Goal: Task Accomplishment & Management: Use online tool/utility

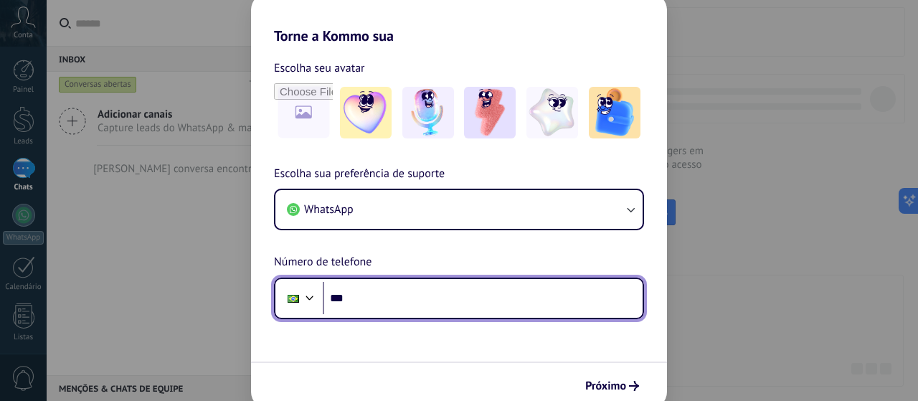
click at [441, 308] on input "***" at bounding box center [483, 298] width 320 height 33
drag, startPoint x: 384, startPoint y: 290, endPoint x: 475, endPoint y: 316, distance: 94.7
click at [384, 290] on input "***" at bounding box center [483, 298] width 320 height 33
type input "**********"
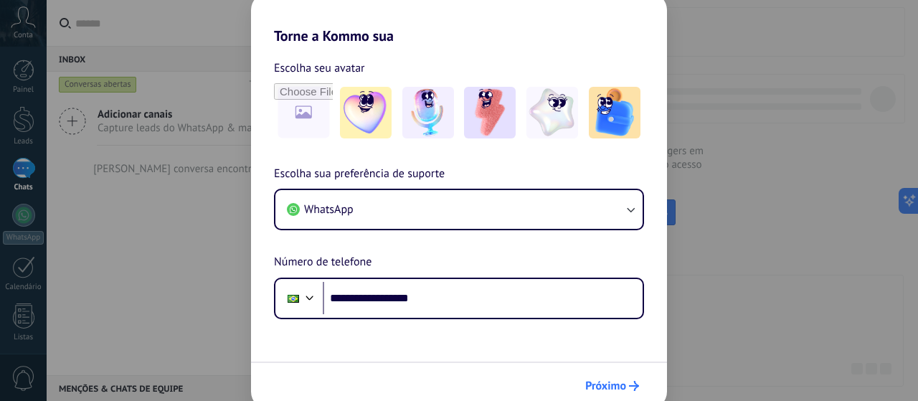
click at [612, 386] on span "Próximo" at bounding box center [605, 386] width 41 height 10
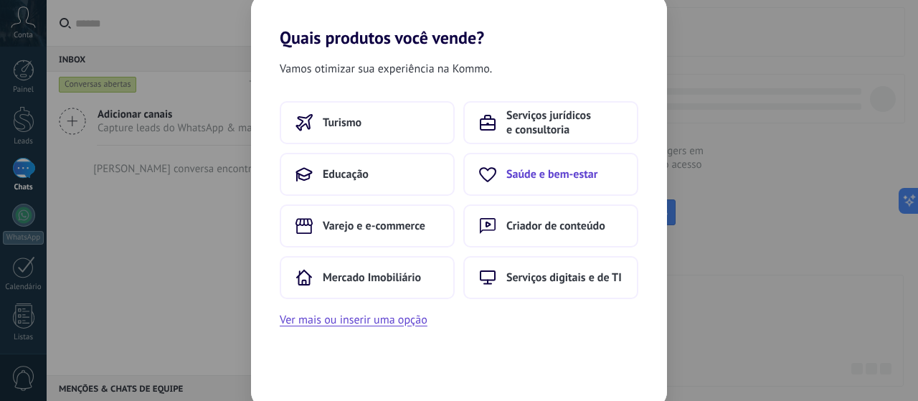
click at [563, 180] on span "Saúde e bem-estar" at bounding box center [551, 174] width 91 height 14
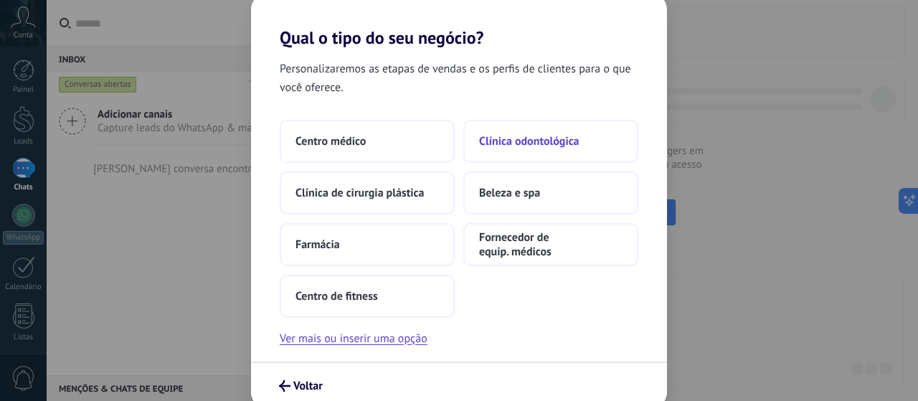
click at [516, 144] on span "Clínica odontológica" at bounding box center [529, 141] width 100 height 14
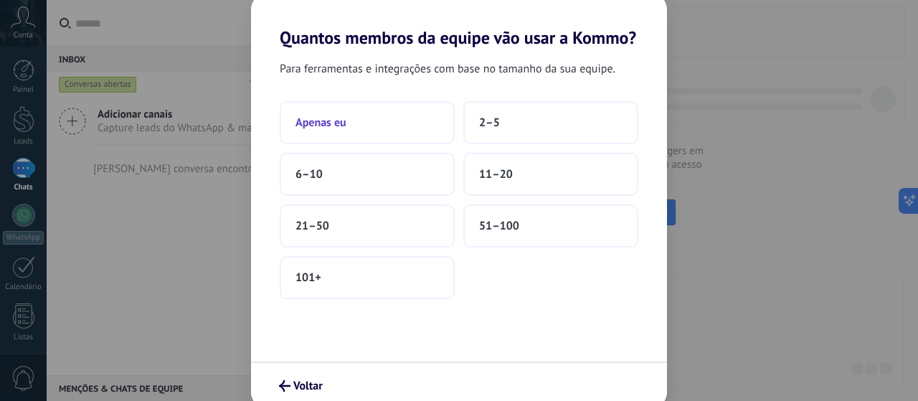
click at [384, 118] on button "Apenas eu" at bounding box center [367, 122] width 175 height 43
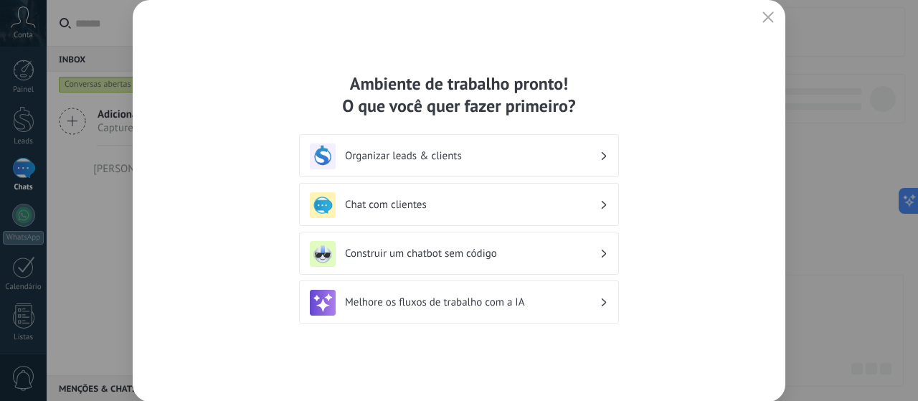
click at [538, 158] on h3 "Organizar leads & clients" at bounding box center [472, 156] width 255 height 14
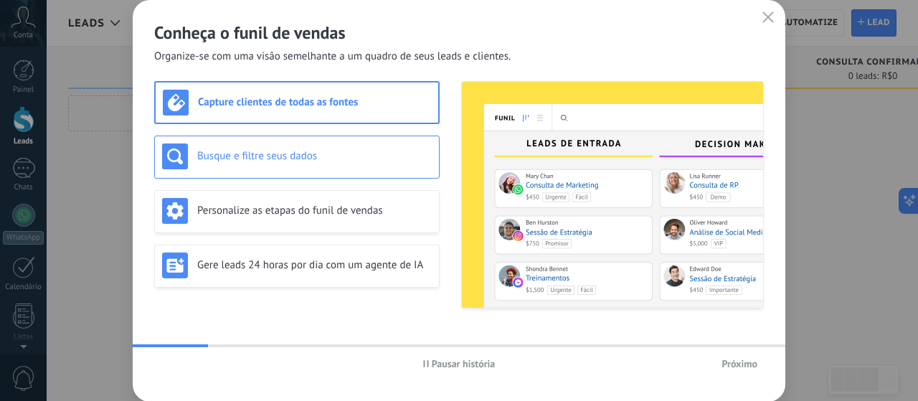
click at [335, 163] on div "Busque e filtre seus dados" at bounding box center [297, 156] width 270 height 26
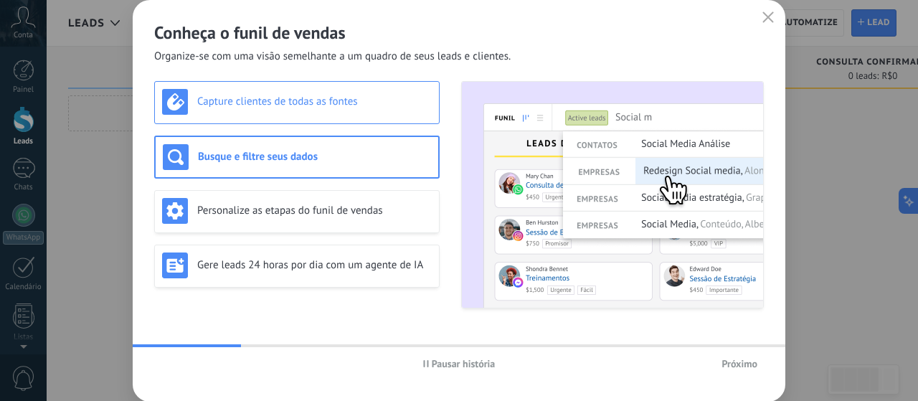
click at [349, 108] on h3 "Capture clientes de todas as fontes" at bounding box center [314, 102] width 234 height 14
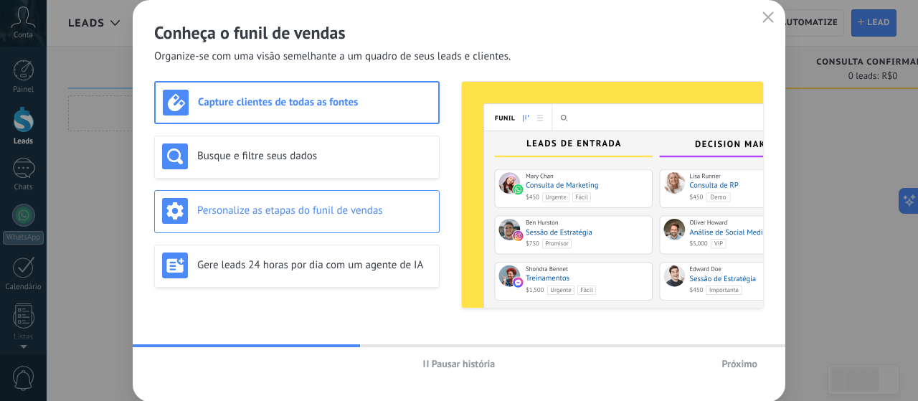
click at [376, 217] on div "Personalize as etapas do funil de vendas" at bounding box center [297, 211] width 270 height 26
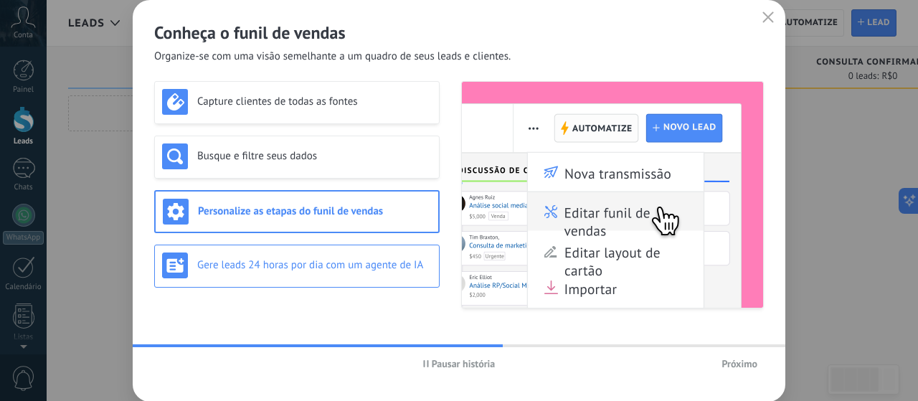
click at [393, 279] on div "Gere leads 24 horas por dia com um agente de IA" at bounding box center [296, 266] width 285 height 43
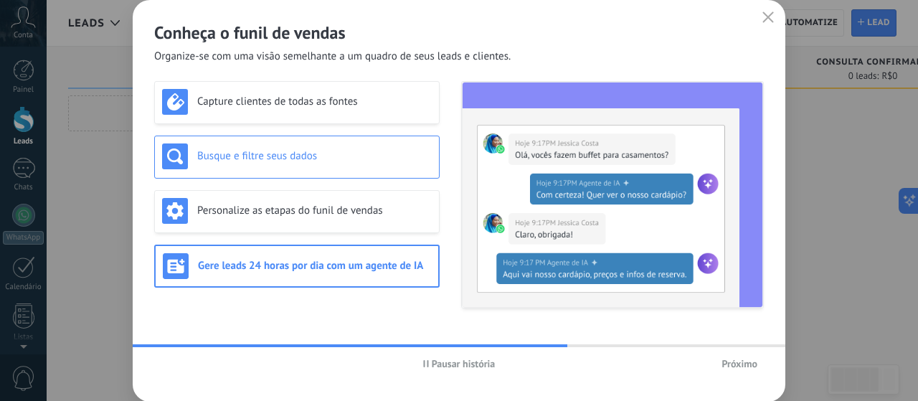
click at [371, 150] on h3 "Busque e filtre seus dados" at bounding box center [314, 156] width 234 height 14
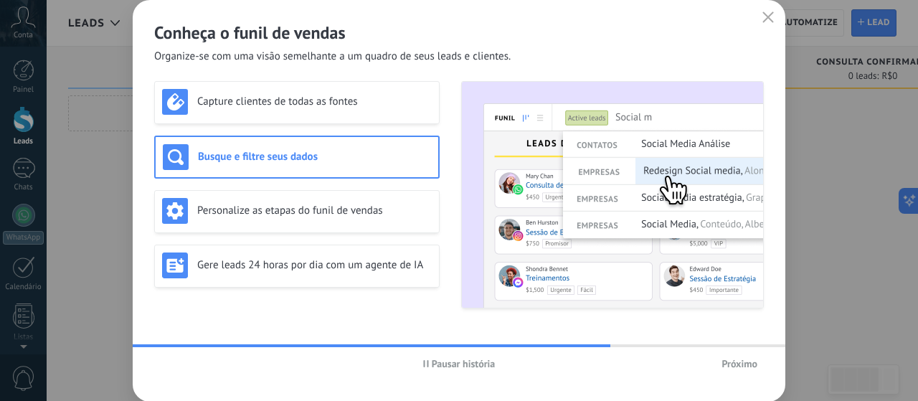
click at [741, 361] on span "Próximo" at bounding box center [739, 364] width 36 height 10
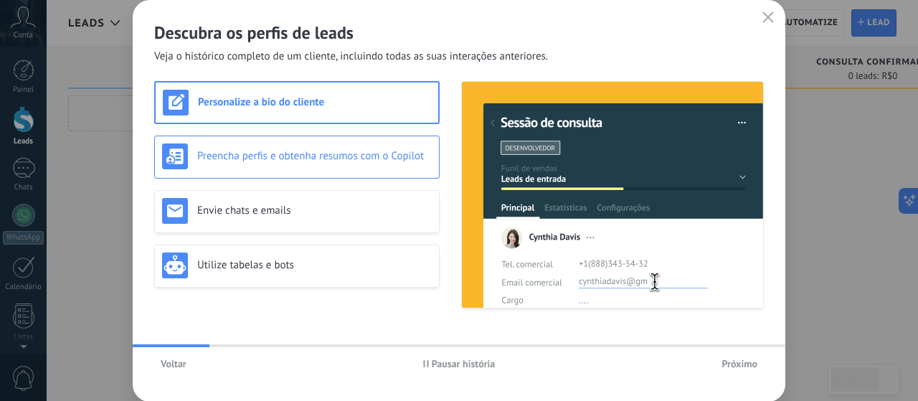
click at [332, 149] on h3 "Preencha perfis e obtenha resumos com o Copilot" at bounding box center [314, 156] width 234 height 14
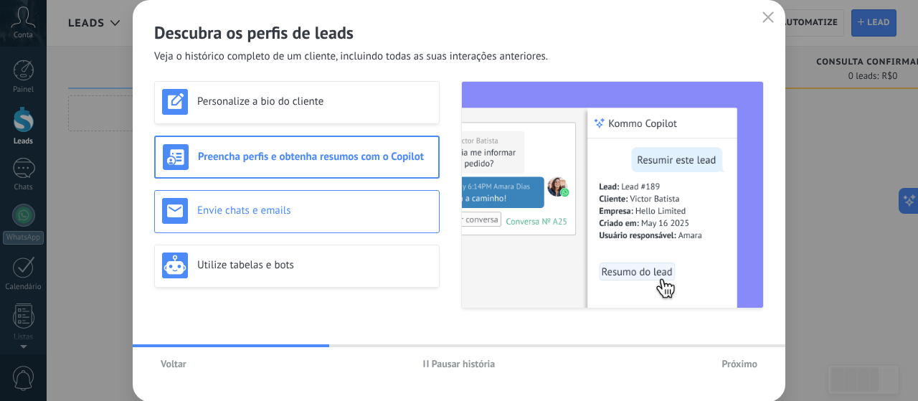
click at [374, 212] on h3 "Envie chats e emails" at bounding box center [314, 211] width 234 height 14
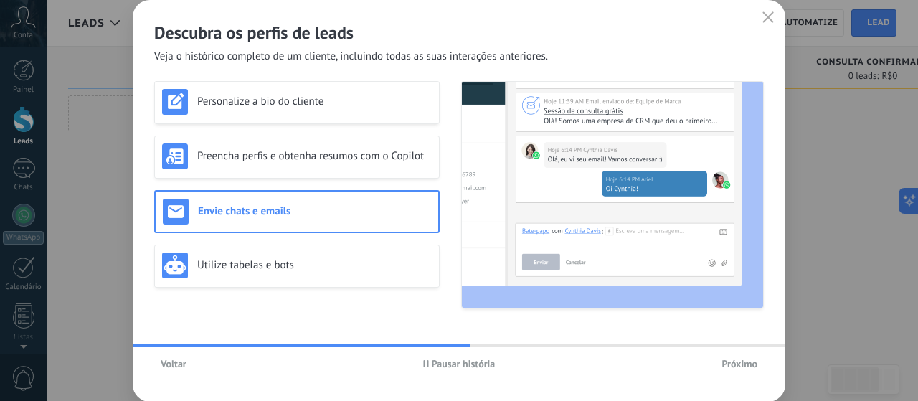
click at [185, 365] on span "Voltar" at bounding box center [174, 364] width 26 height 10
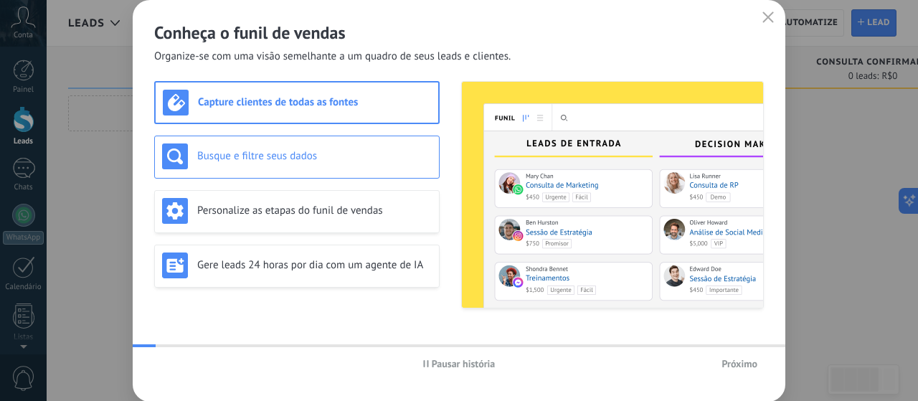
click at [313, 170] on div "Busque e filtre seus dados" at bounding box center [296, 157] width 285 height 43
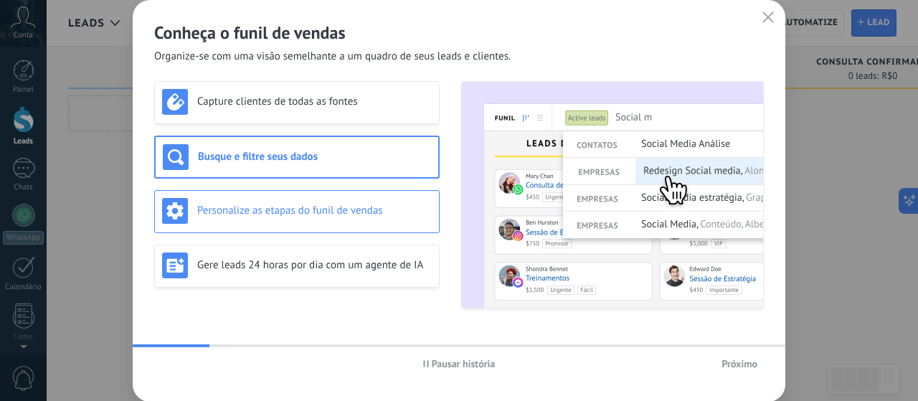
click at [341, 217] on div "Personalize as etapas do funil de vendas" at bounding box center [297, 211] width 270 height 26
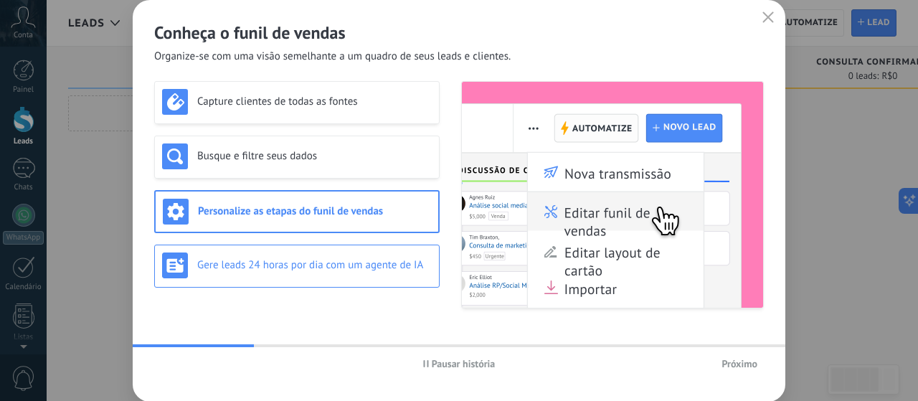
click at [351, 270] on h3 "Gere leads 24 horas por dia com um agente de IA" at bounding box center [314, 265] width 234 height 14
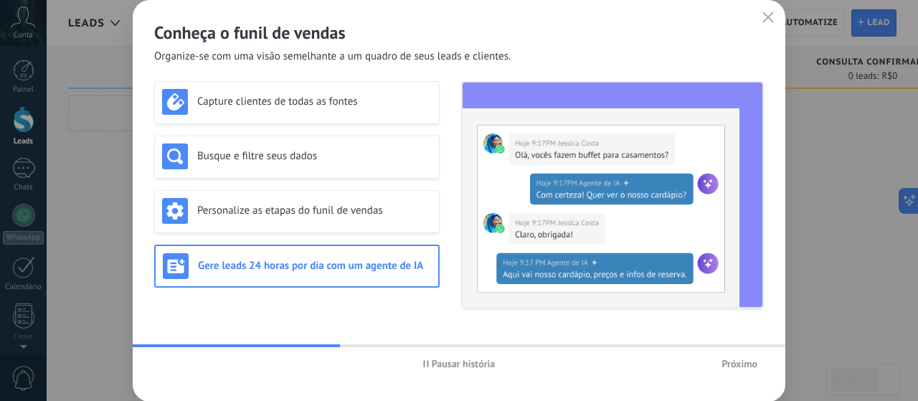
click at [751, 374] on div "Pausar história Próximo" at bounding box center [459, 363] width 653 height 33
click at [744, 366] on span "Próximo" at bounding box center [739, 364] width 36 height 10
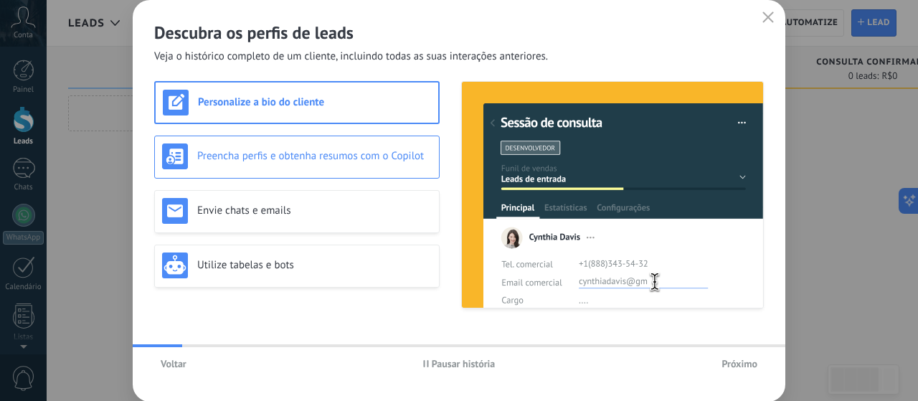
click at [304, 156] on h3 "Preencha perfis e obtenha resumos com o Copilot" at bounding box center [314, 156] width 234 height 14
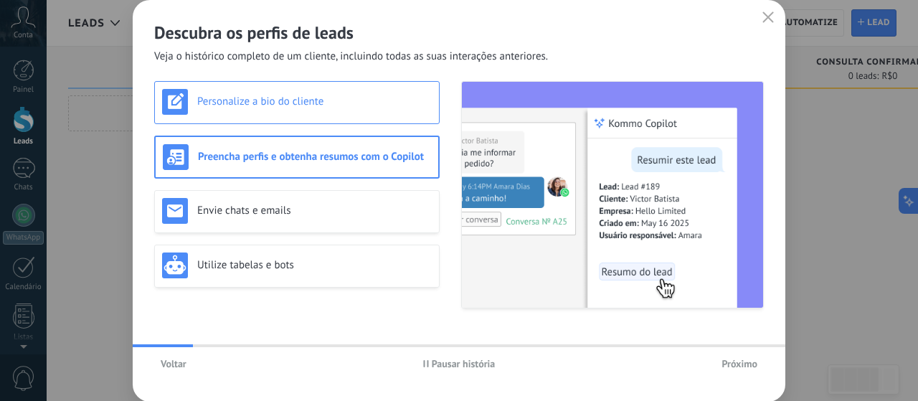
click at [313, 93] on div "Personalize a bio do cliente" at bounding box center [297, 102] width 270 height 26
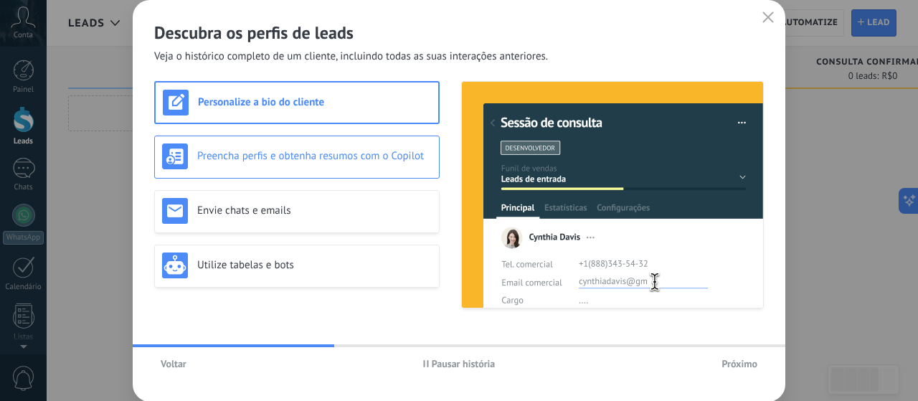
click at [310, 166] on div "Preencha perfis e obtenha resumos com o Copilot" at bounding box center [297, 156] width 270 height 26
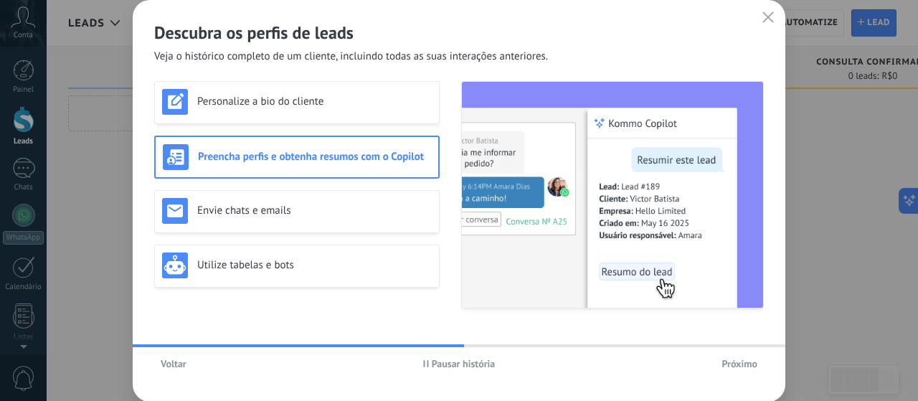
click at [729, 364] on span "Próximo" at bounding box center [739, 364] width 36 height 10
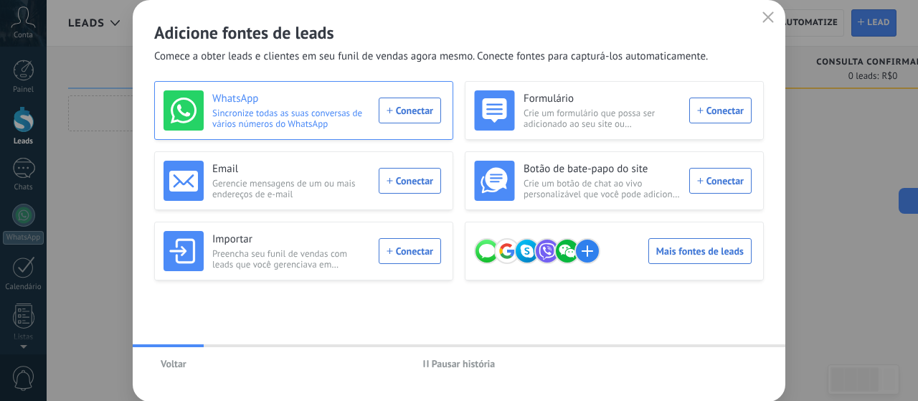
click at [407, 114] on div "WhatsApp Sincronize todas as suas conversas de vários números do WhatsApp Conec…" at bounding box center [303, 110] width 278 height 40
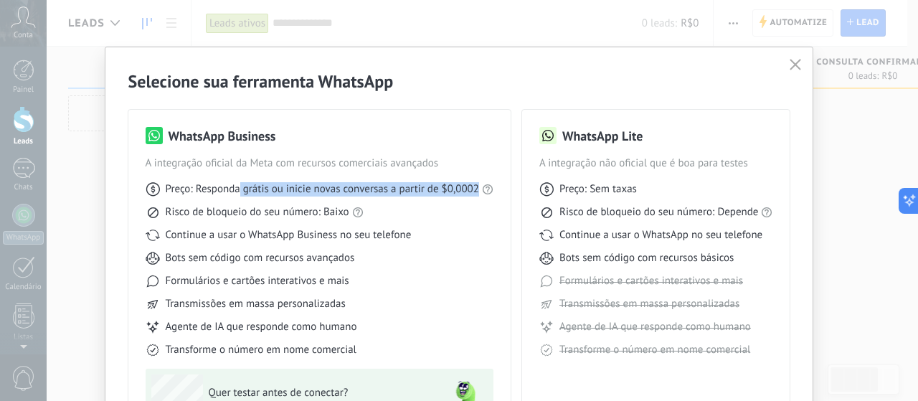
drag, startPoint x: 237, startPoint y: 190, endPoint x: 492, endPoint y: 197, distance: 255.4
click at [475, 191] on span "Preço: Responda grátis ou inicie novas conversas a partir de $0,0002" at bounding box center [322, 189] width 313 height 14
click at [797, 70] on span "button" at bounding box center [795, 65] width 11 height 13
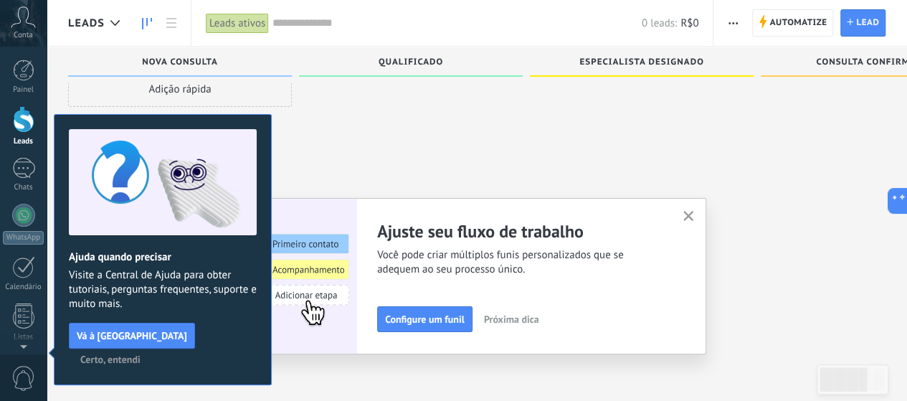
click at [141, 354] on span "Certo, entendi" at bounding box center [110, 359] width 60 height 10
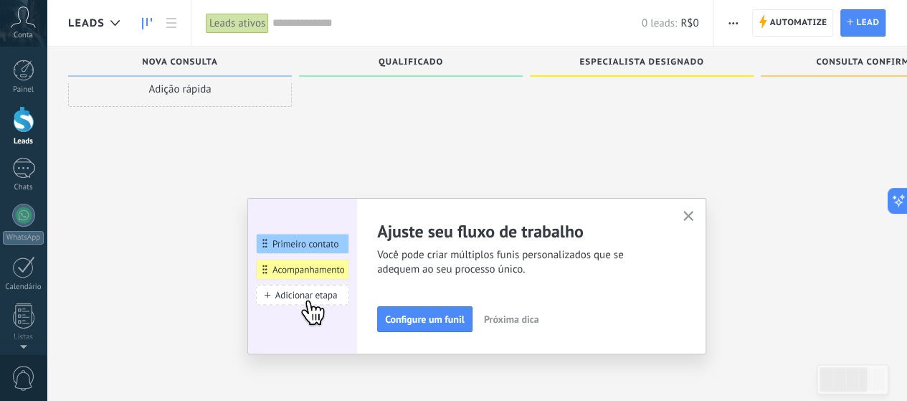
click at [691, 207] on div "Ajuste seu fluxo de trabalho Você pode criar múltiplos funis personalizados que…" at bounding box center [476, 276] width 459 height 156
click at [693, 215] on use "button" at bounding box center [688, 216] width 11 height 11
